Goal: Find specific page/section: Find specific page/section

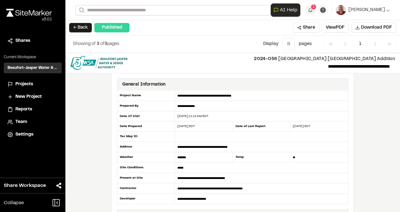
scroll to position [189, 0]
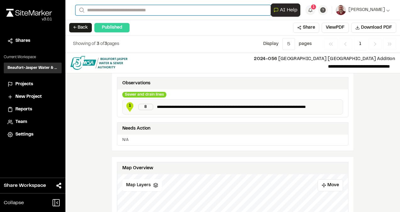
click at [139, 9] on input "Search" at bounding box center [172, 10] width 195 height 10
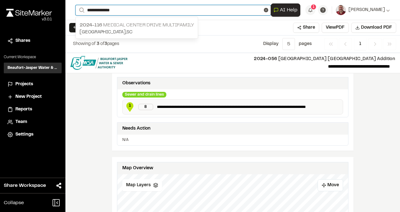
type input "**********"
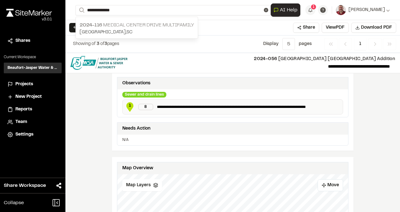
click at [90, 23] on span "2024-116" at bounding box center [91, 25] width 23 height 4
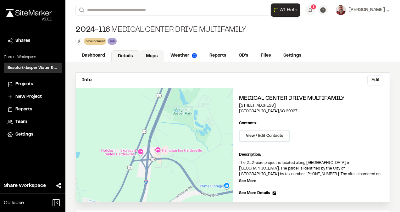
click at [157, 59] on link "Maps" at bounding box center [151, 56] width 25 height 12
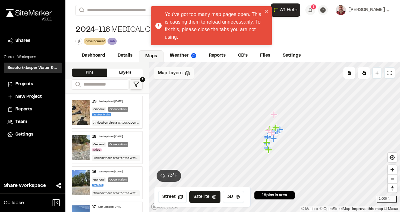
click at [185, 71] on icon at bounding box center [187, 73] width 5 height 5
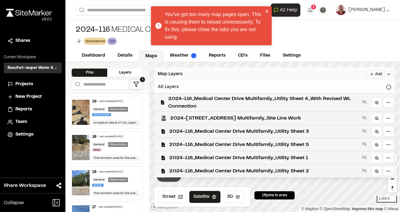
click at [389, 83] on div "All Layers" at bounding box center [274, 87] width 241 height 12
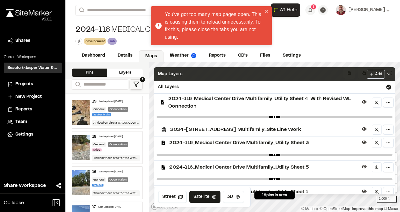
click at [391, 75] on icon at bounding box center [388, 74] width 5 height 5
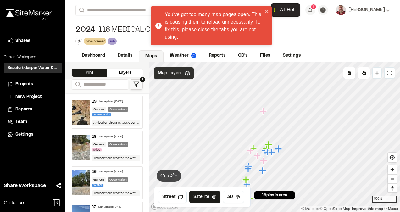
click at [267, 113] on icon "Map marker" at bounding box center [264, 111] width 8 height 8
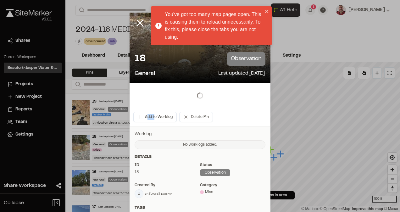
click at [267, 113] on div "Add to Worklog Delete Pin" at bounding box center [200, 104] width 141 height 43
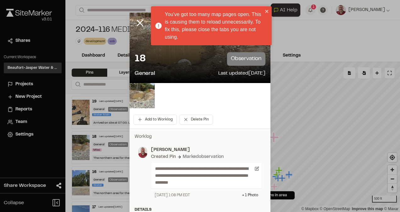
drag, startPoint x: 267, startPoint y: 113, endPoint x: 269, endPoint y: 12, distance: 101.0
click at [269, 12] on div "You've got too many map pages open. This is causing them to reload unnecessaril…" at bounding box center [211, 25] width 121 height 39
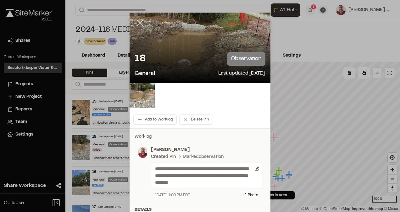
click at [139, 20] on icon at bounding box center [140, 23] width 11 height 11
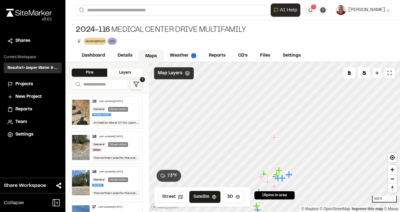
click at [380, 77] on button "Drop Pin" at bounding box center [376, 72] width 9 height 11
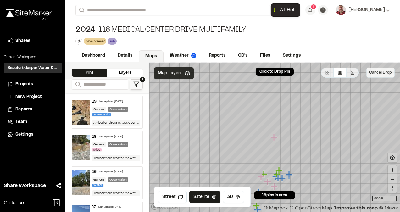
click at [387, 72] on button "Cancel Drop" at bounding box center [380, 73] width 28 height 10
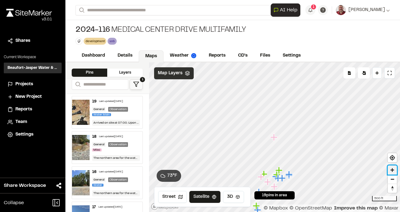
click at [395, 172] on span "Zoom in" at bounding box center [392, 169] width 9 height 9
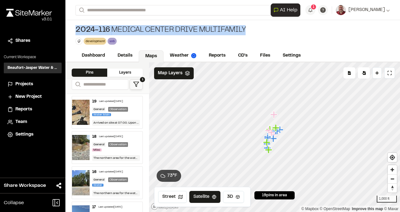
drag, startPoint x: 76, startPoint y: 30, endPoint x: 244, endPoint y: 27, distance: 167.7
click at [244, 27] on div "2024-[STREET_ADDRESS] Multifamily" at bounding box center [160, 30] width 170 height 10
copy div "2024-[STREET_ADDRESS] Multifamily"
click at [393, 170] on span "Zoom in" at bounding box center [392, 169] width 9 height 9
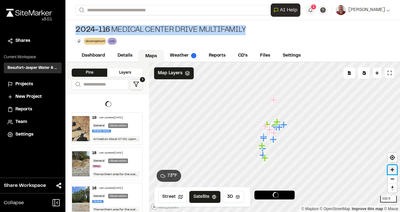
click at [393, 170] on span "Zoom in" at bounding box center [392, 169] width 9 height 9
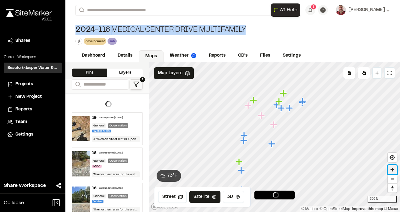
click at [393, 170] on span "Zoom in" at bounding box center [392, 169] width 9 height 9
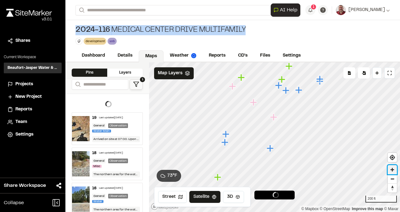
click at [393, 170] on span "Zoom in" at bounding box center [392, 169] width 9 height 9
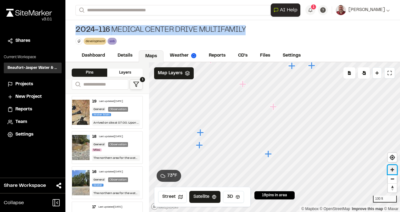
click at [393, 170] on span "Zoom in" at bounding box center [392, 169] width 9 height 9
click at [248, 212] on html "Close sidebar v 3.0.1 Shares Current Workspace Beaufort-Jasper Water & Sewer Au…" at bounding box center [200, 106] width 400 height 212
click at [195, 42] on div "**********" at bounding box center [232, 106] width 335 height 212
click at [293, 198] on div "Click to Drop Pin 19 pins in area Export Pins Available Datums Datums Apply Con…" at bounding box center [274, 137] width 251 height 150
click at [392, 169] on span "Zoom in" at bounding box center [392, 169] width 9 height 9
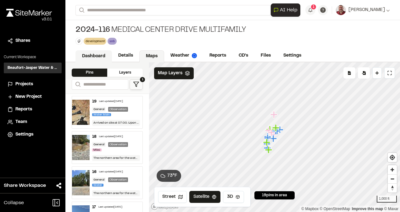
click at [86, 53] on link "Dashboard" at bounding box center [93, 56] width 36 height 12
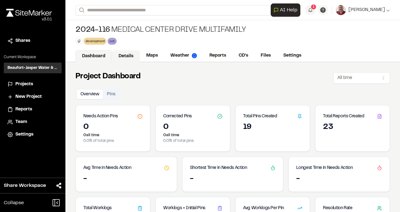
click at [121, 52] on link "Details" at bounding box center [126, 56] width 28 height 12
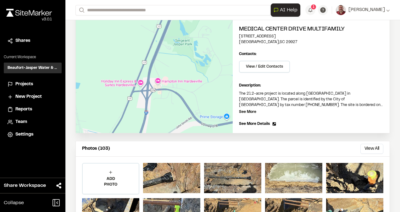
scroll to position [73, 0]
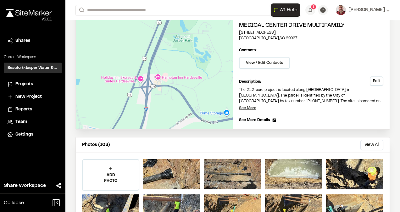
click at [248, 107] on p "See More" at bounding box center [247, 108] width 17 height 6
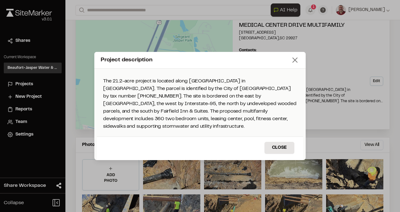
click at [293, 62] on line at bounding box center [295, 60] width 4 height 4
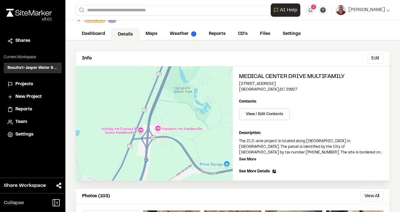
scroll to position [23, 0]
